Goal: Information Seeking & Learning: Learn about a topic

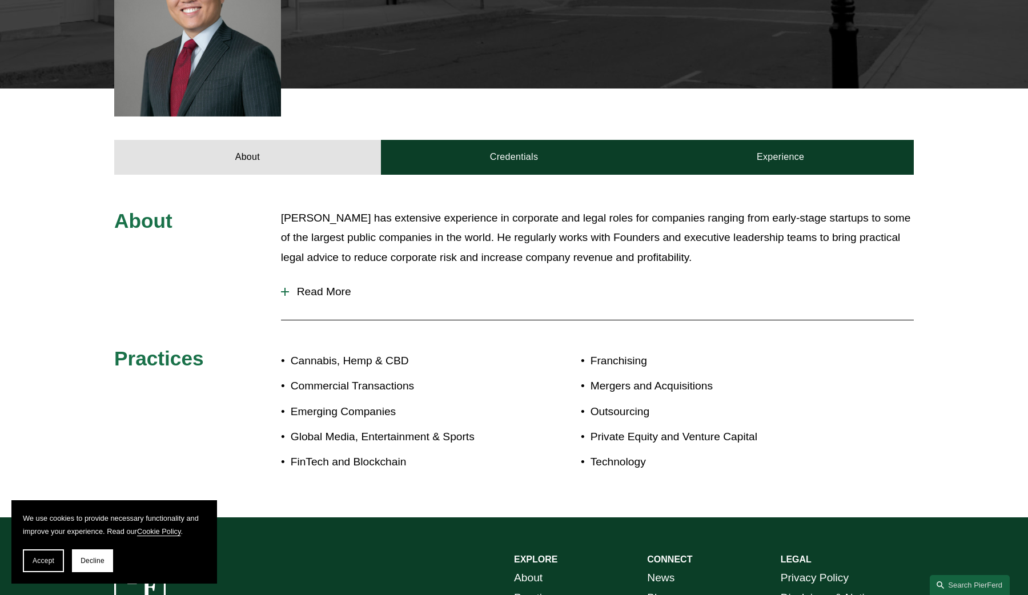
scroll to position [397, 0]
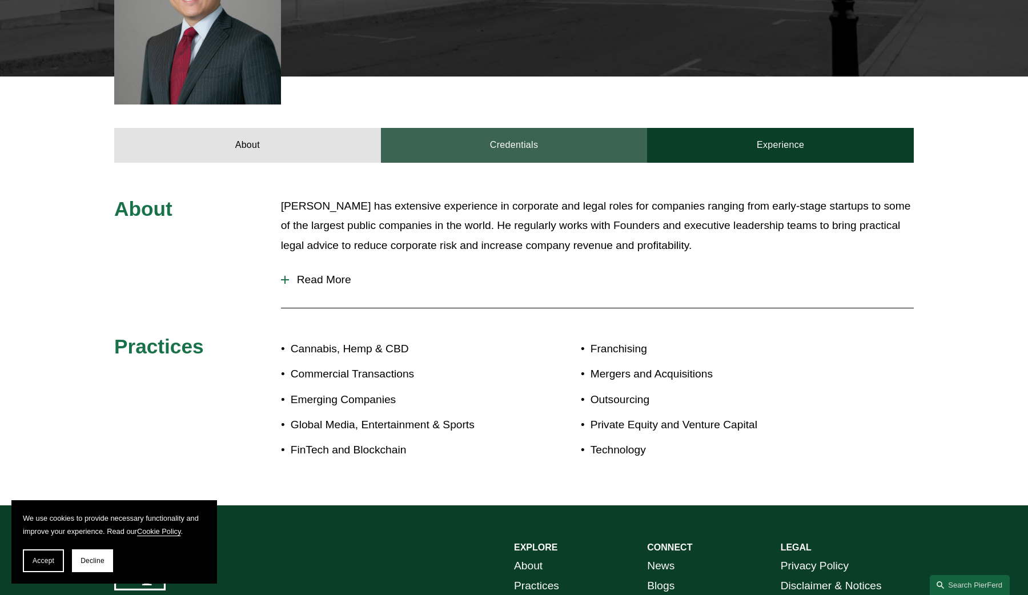
click at [536, 128] on link "Credentials" at bounding box center [514, 145] width 267 height 34
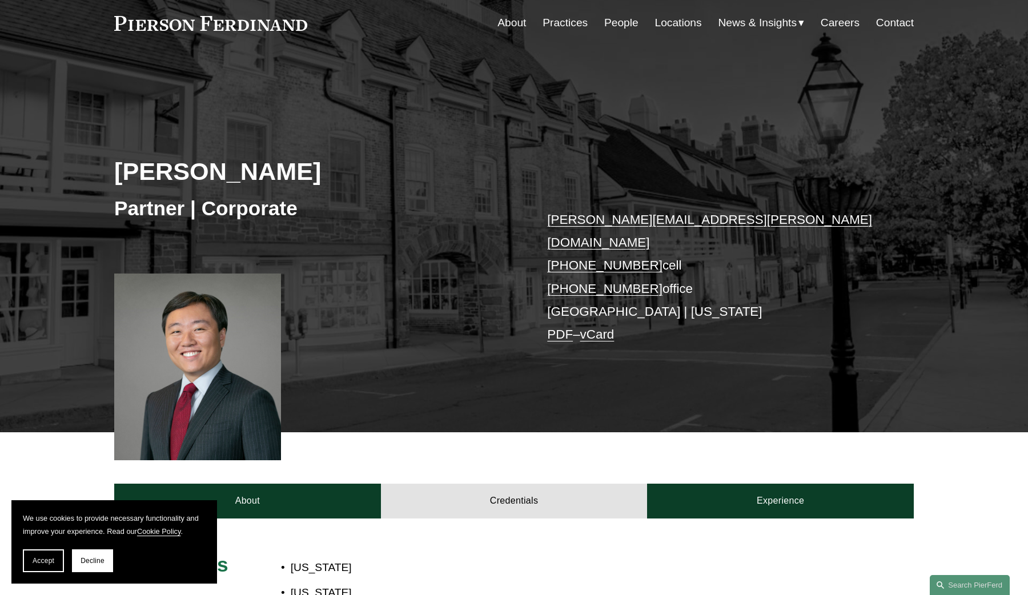
scroll to position [38, 0]
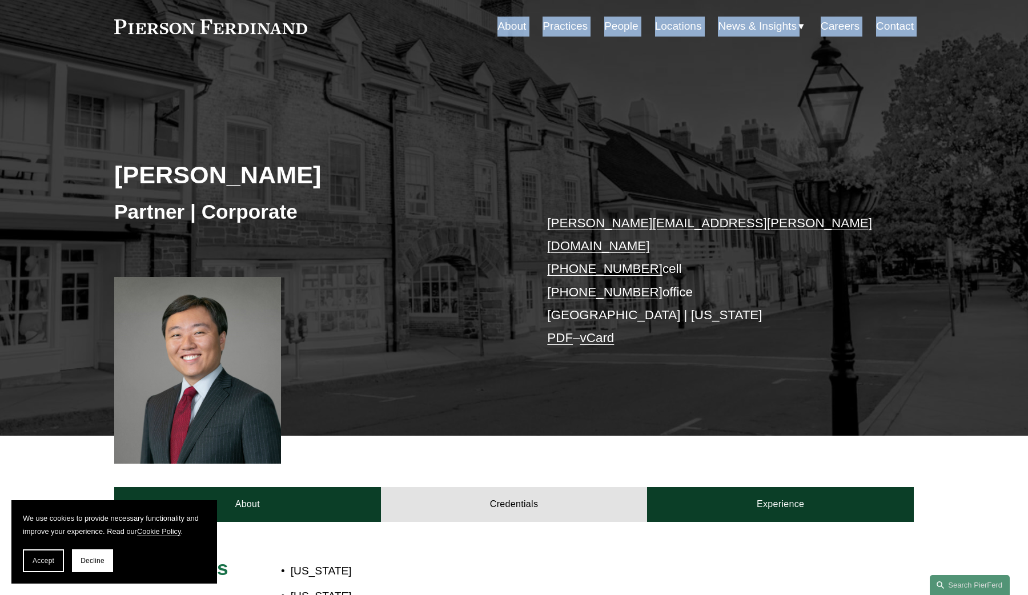
drag, startPoint x: 305, startPoint y: 215, endPoint x: 129, endPoint y: 29, distance: 256.1
click at [129, 29] on div "We use cookies to provide necessary functionality and improve your experience. …" at bounding box center [514, 490] width 1028 height 1056
click at [129, 29] on link at bounding box center [210, 26] width 193 height 15
click at [233, 90] on div "[PERSON_NAME] Partner | Corporate [PERSON_NAME][EMAIL_ADDRESS][PERSON_NAME][DOM…" at bounding box center [514, 248] width 1028 height 375
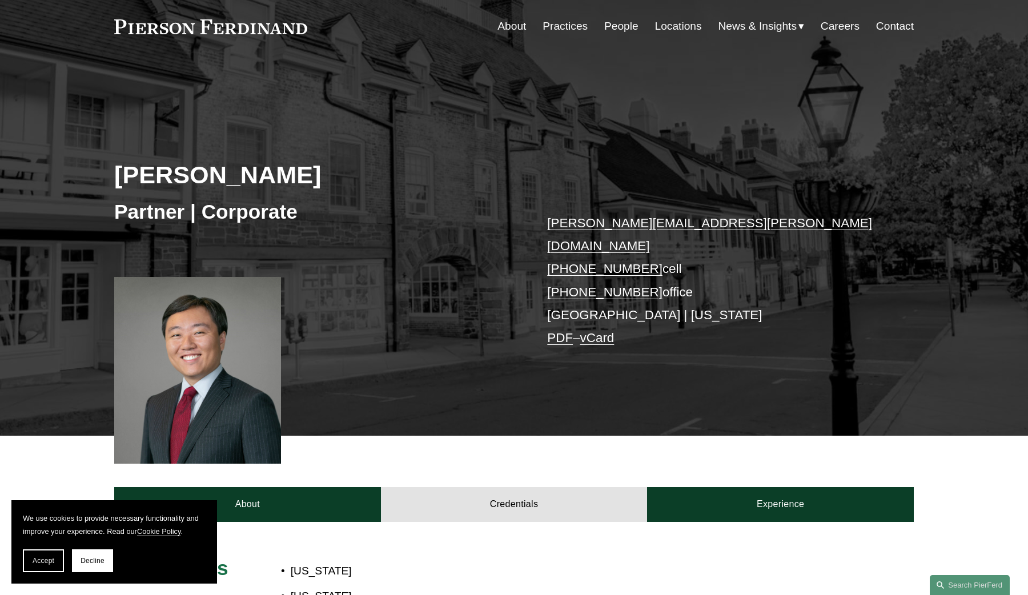
drag, startPoint x: 335, startPoint y: 31, endPoint x: 147, endPoint y: 19, distance: 188.2
click at [147, 19] on div "About Practices People Locations News & Insights News" at bounding box center [513, 26] width 799 height 22
click at [468, 370] on div "[PERSON_NAME] Partner | Corporate [PERSON_NAME][EMAIL_ADDRESS][PERSON_NAME][DOM…" at bounding box center [514, 263] width 1028 height 344
drag, startPoint x: 319, startPoint y: 30, endPoint x: 93, endPoint y: 28, distance: 226.7
click at [91, 28] on div "Skip to Content About Practices People Locations" at bounding box center [514, 26] width 1028 height 67
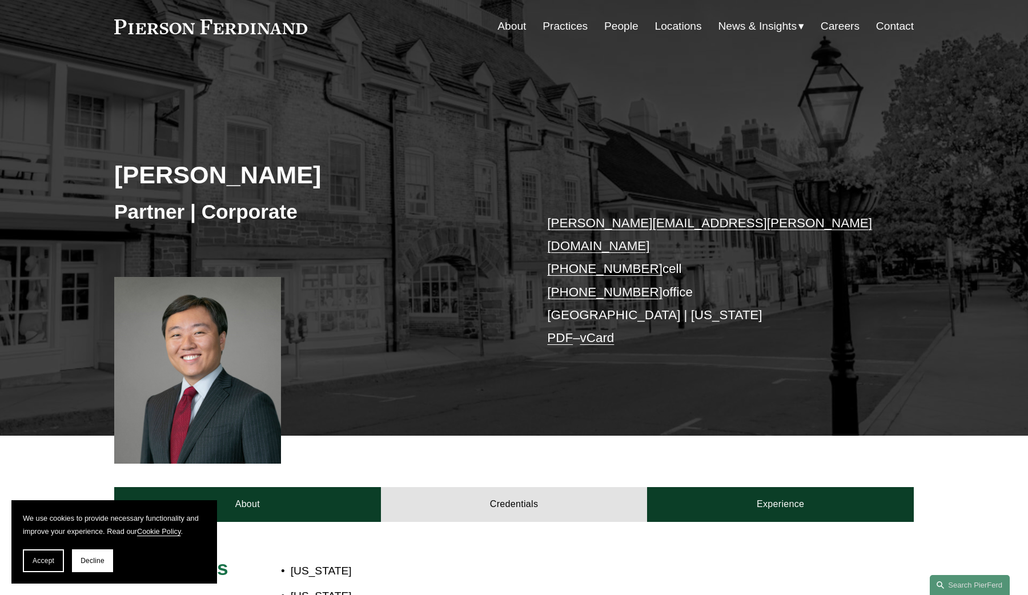
drag, startPoint x: 93, startPoint y: 28, endPoint x: 283, endPoint y: 19, distance: 190.3
click at [283, 19] on div "Skip to Content About Practices People Locations" at bounding box center [514, 26] width 1028 height 67
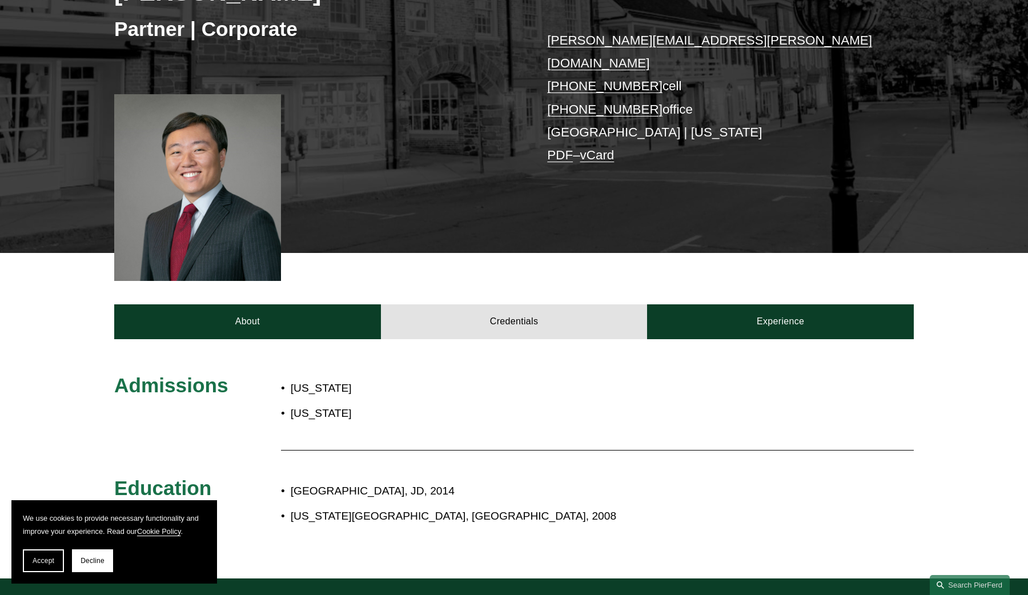
scroll to position [317, 0]
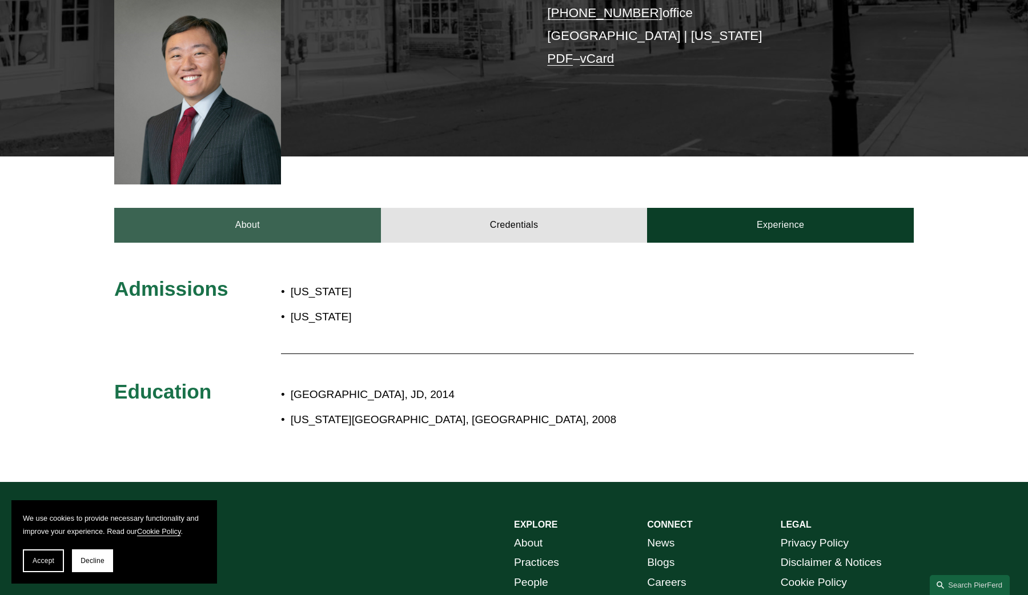
click at [317, 208] on link "About" at bounding box center [247, 225] width 267 height 34
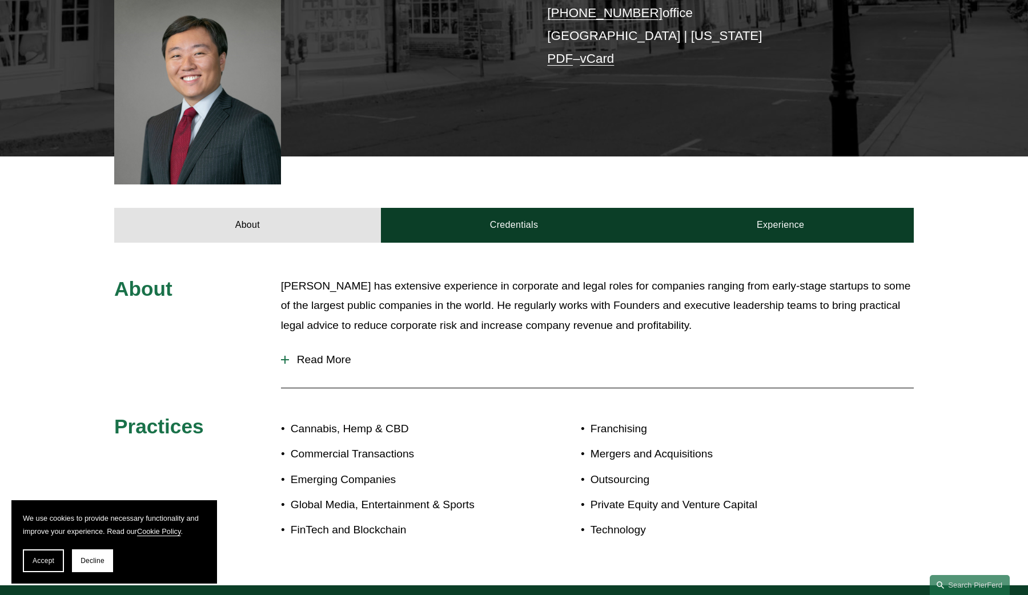
scroll to position [0, 0]
